Goal: Navigation & Orientation: Find specific page/section

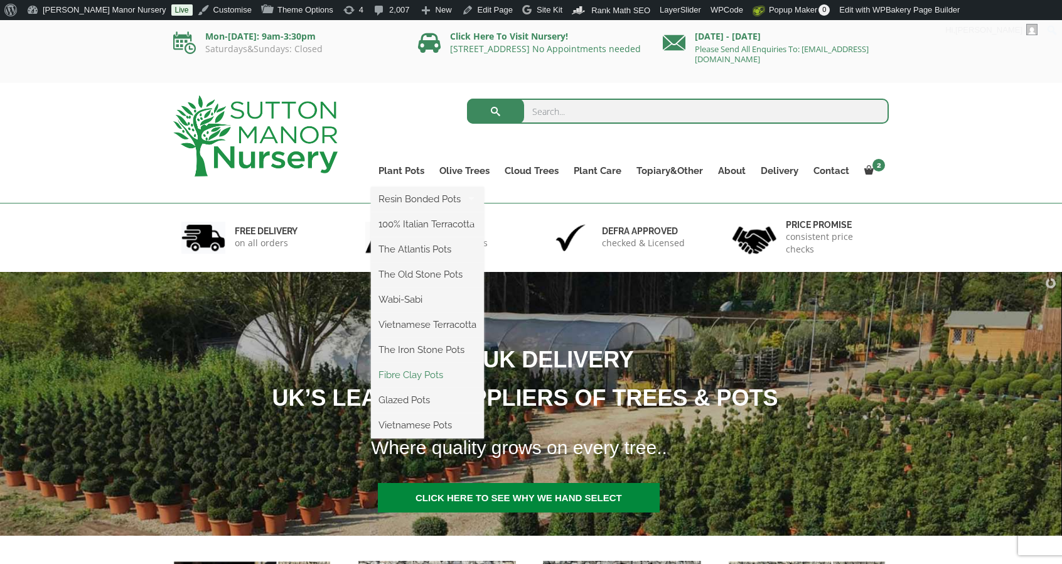
click at [399, 373] on link "Fibre Clay Pots" at bounding box center [427, 374] width 113 height 19
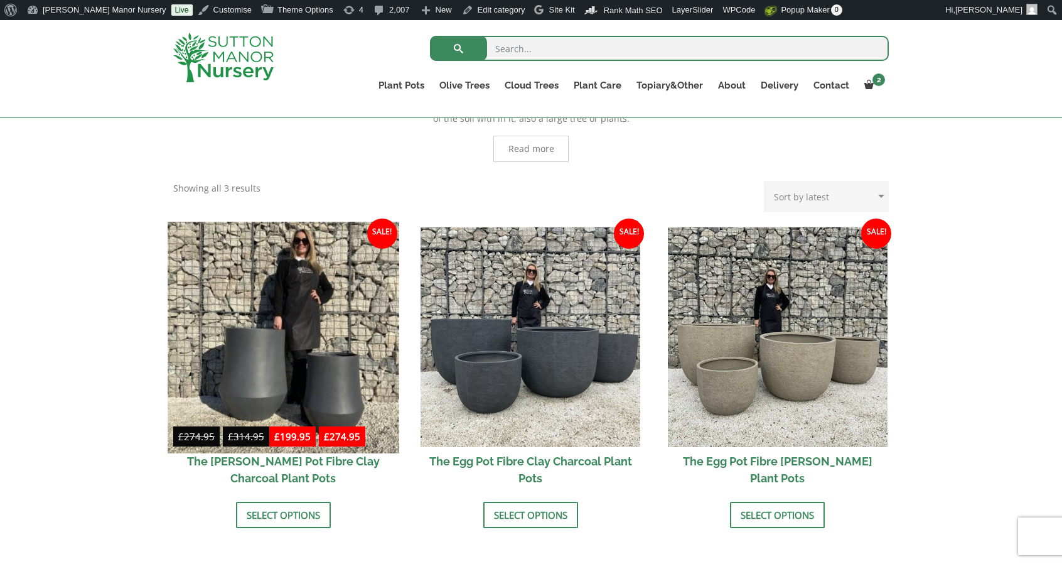
scroll to position [275, 0]
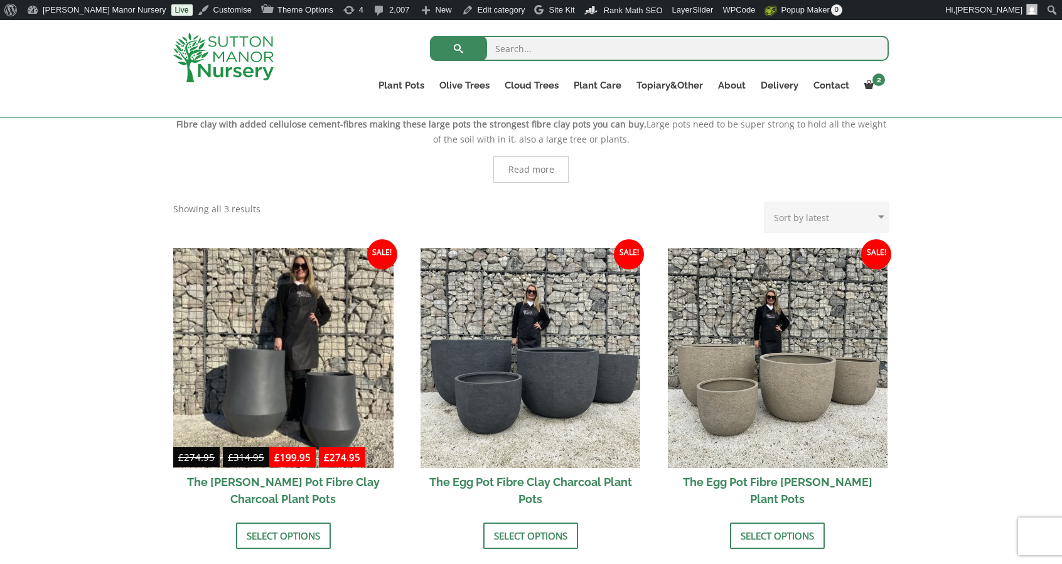
click at [245, 61] on img at bounding box center [223, 58] width 100 height 50
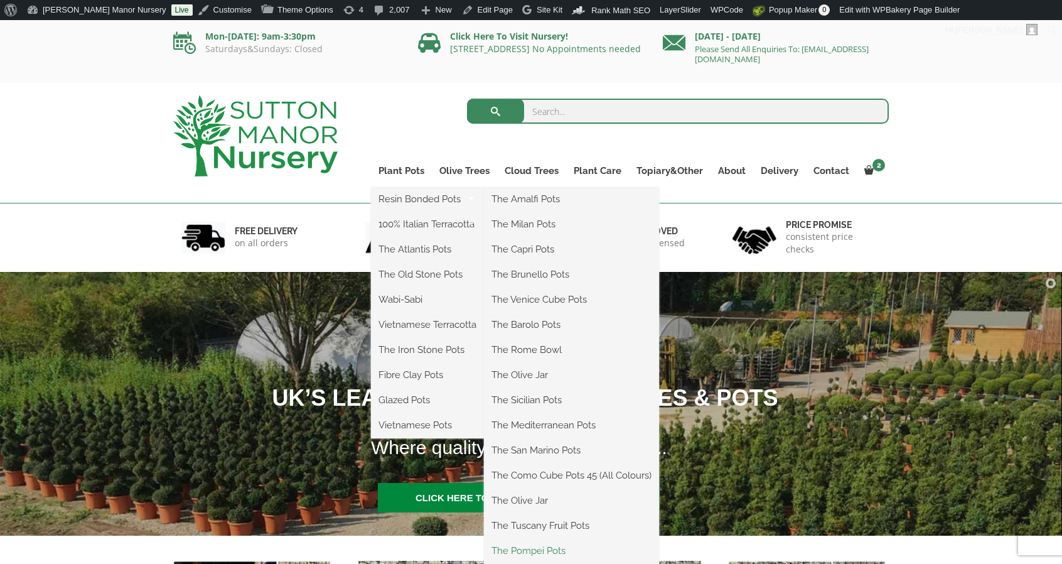
click at [527, 552] on link "The Pompei Pots" at bounding box center [571, 550] width 175 height 19
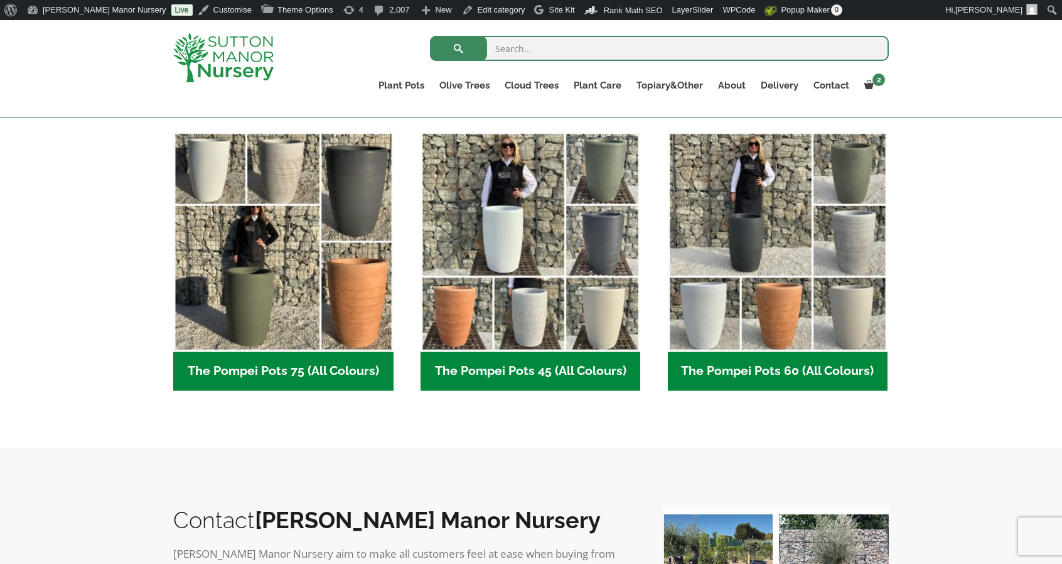
scroll to position [316, 0]
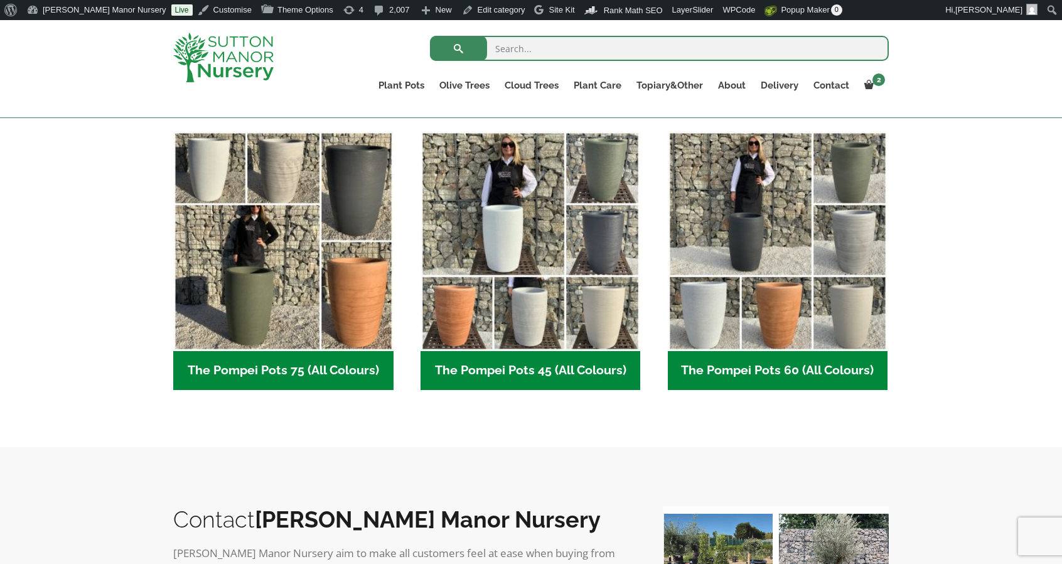
click at [239, 90] on div at bounding box center [237, 57] width 147 height 75
click at [239, 73] on img at bounding box center [223, 58] width 100 height 50
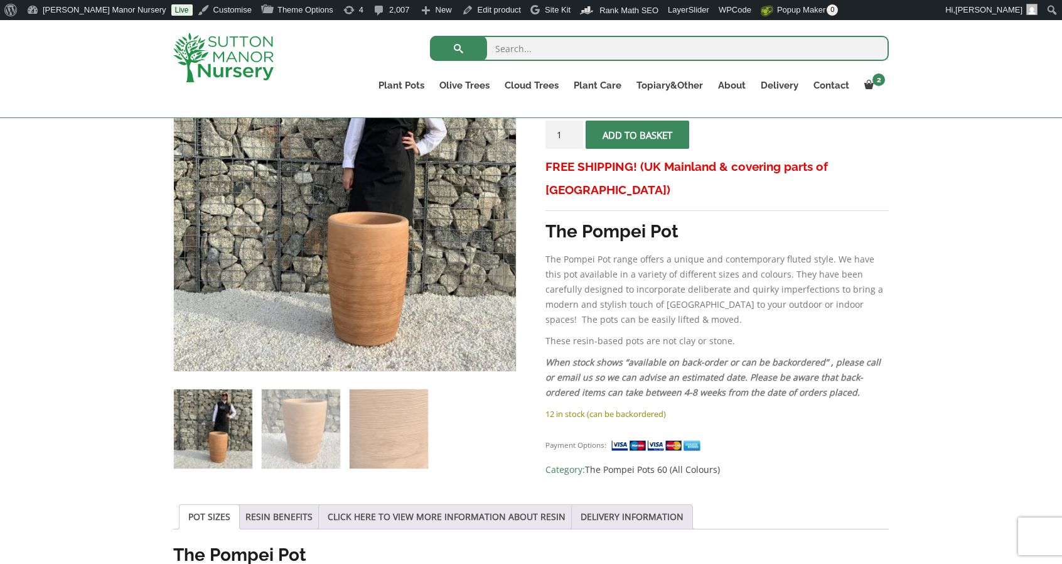
scroll to position [277, 0]
